Goal: Task Accomplishment & Management: Manage account settings

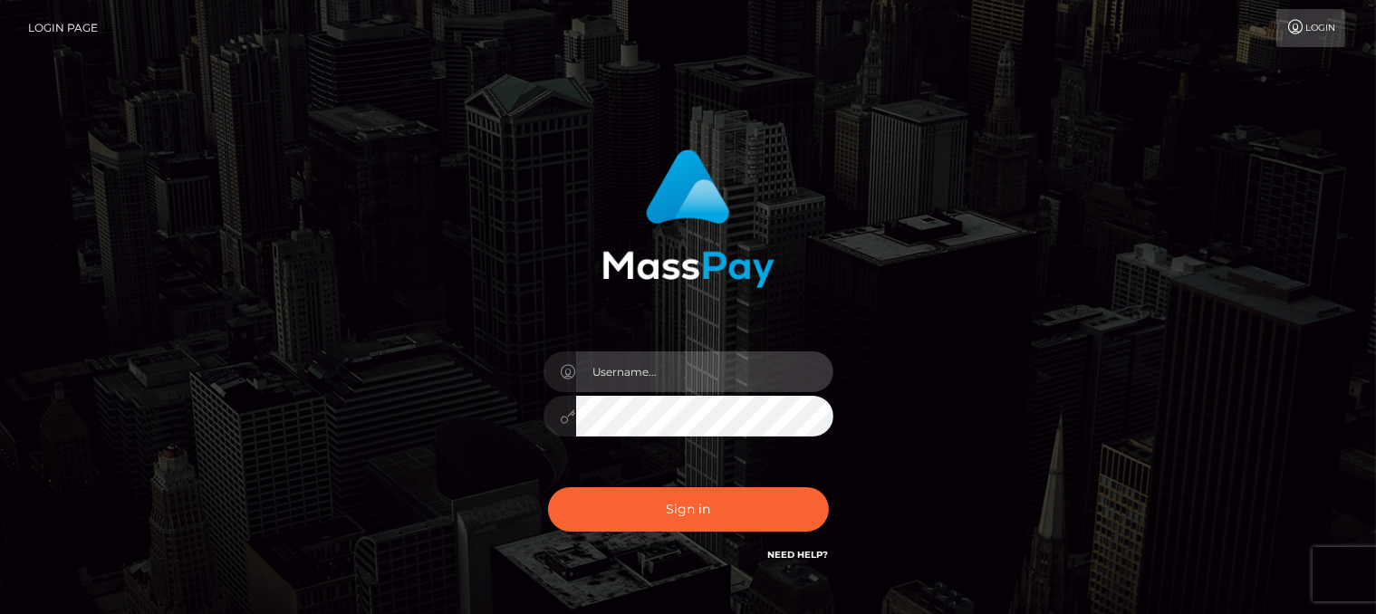
drag, startPoint x: 0, startPoint y: 0, endPoint x: 611, endPoint y: 365, distance: 711.6
click at [611, 365] on input "text" at bounding box center [704, 372] width 257 height 41
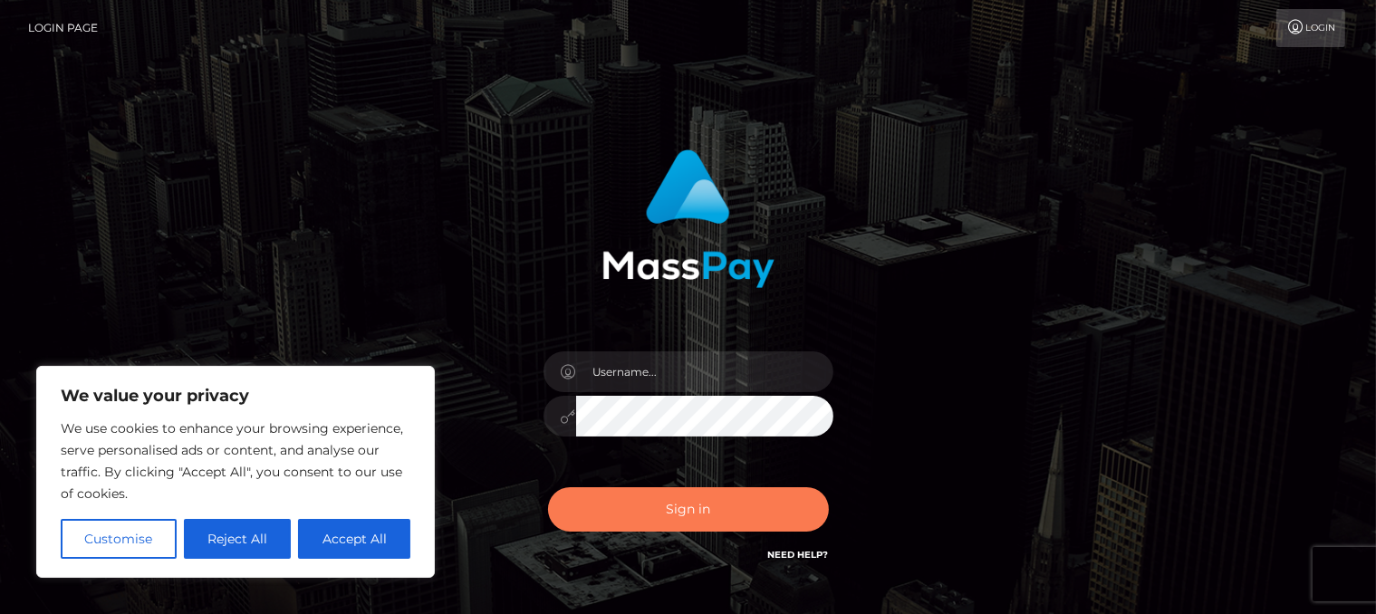
click at [620, 502] on button "Sign in" at bounding box center [688, 510] width 281 height 44
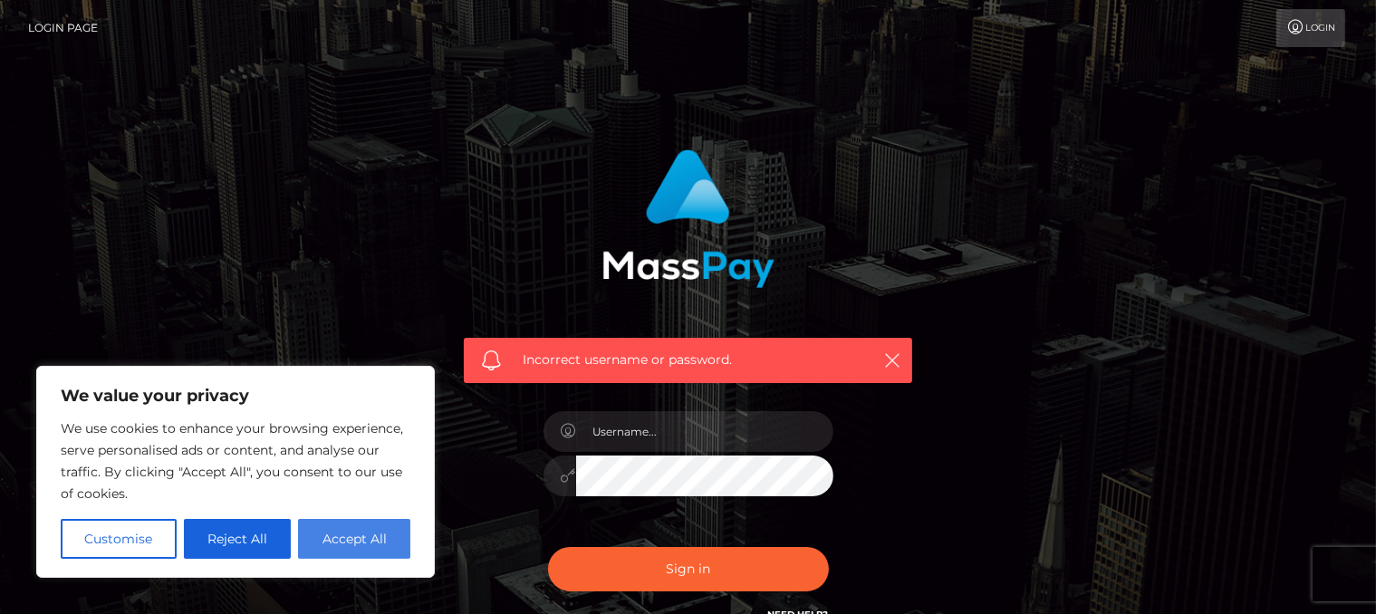
click at [329, 541] on button "Accept All" at bounding box center [354, 539] width 112 height 40
checkbox input "true"
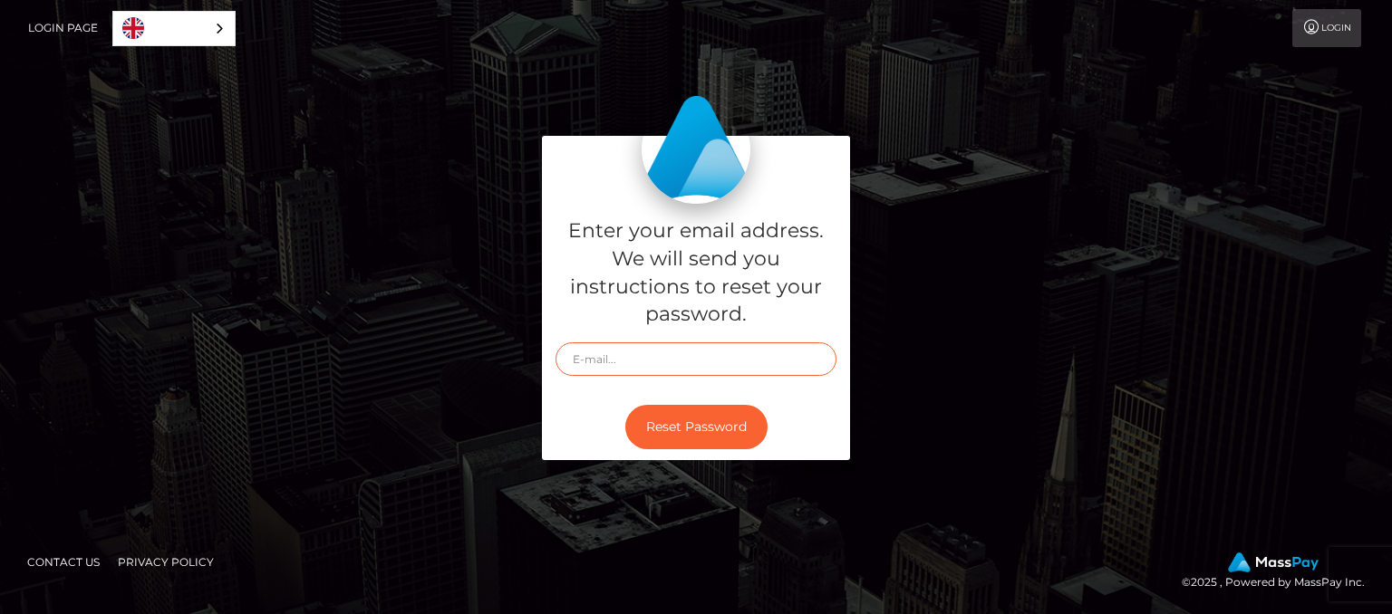
type input "[EMAIL_ADDRESS][DOMAIN_NAME]"
